Goal: Check status: Check status

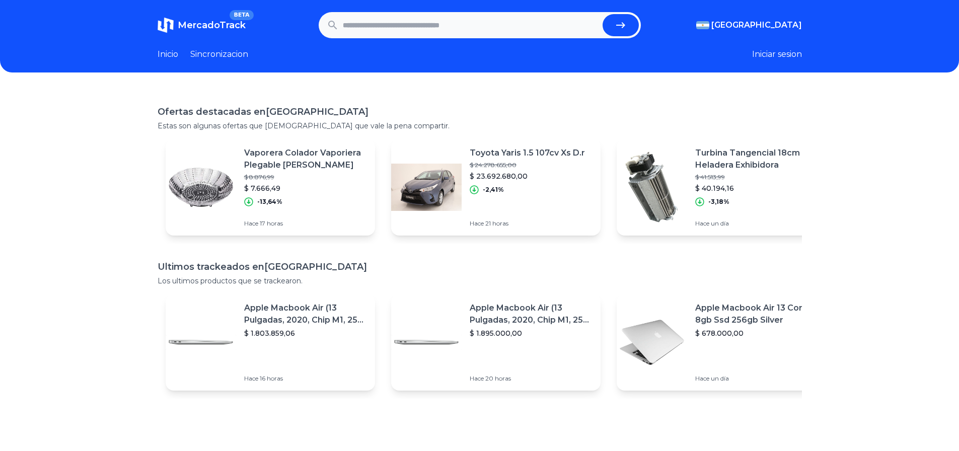
click at [380, 31] on input "text" at bounding box center [471, 25] width 256 height 22
paste input "**********"
click at [625, 24] on icon "submit" at bounding box center [621, 25] width 12 height 12
type input "**********"
